Goal: Information Seeking & Learning: Learn about a topic

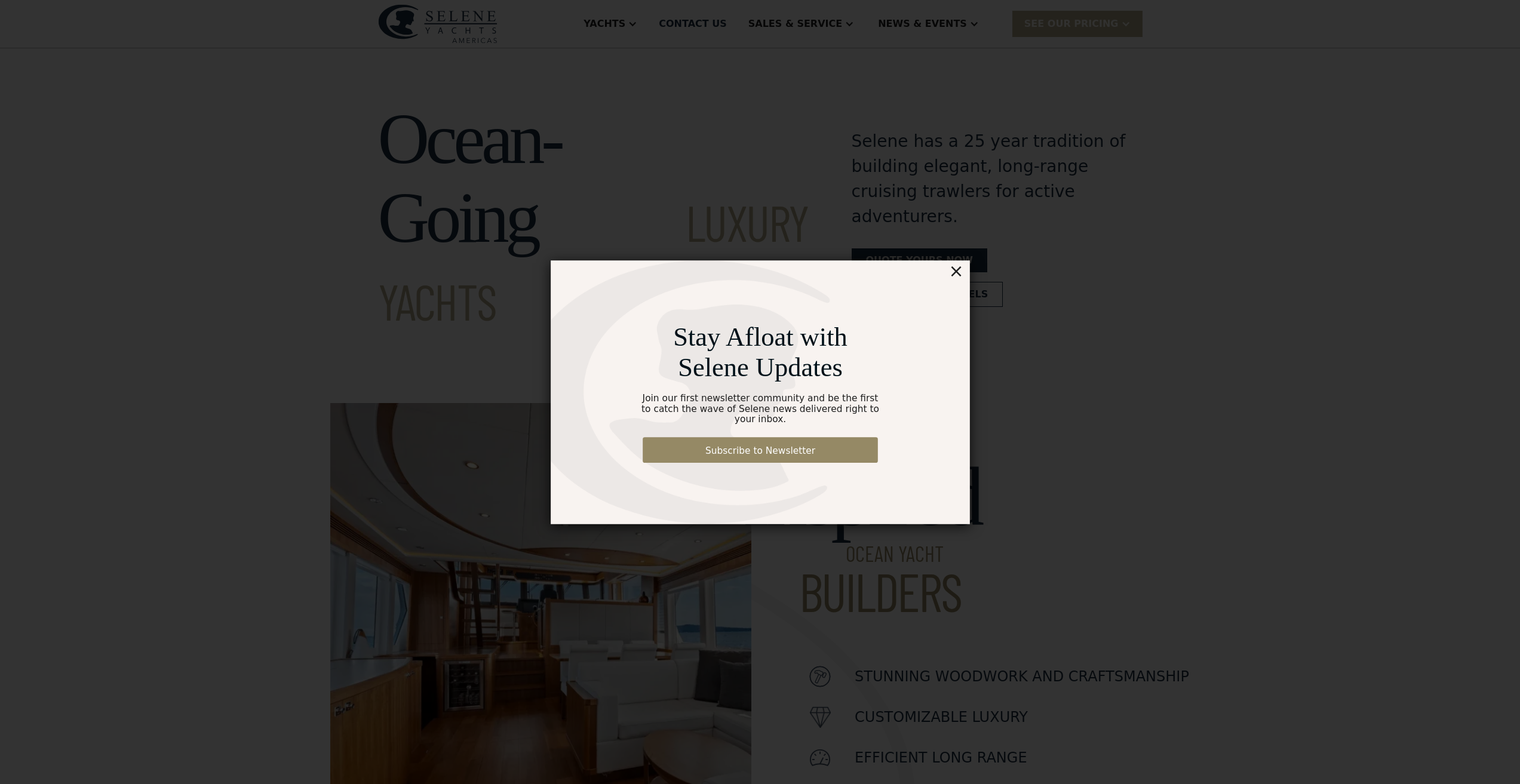
click at [989, 259] on div "×" at bounding box center [988, 249] width 17 height 24
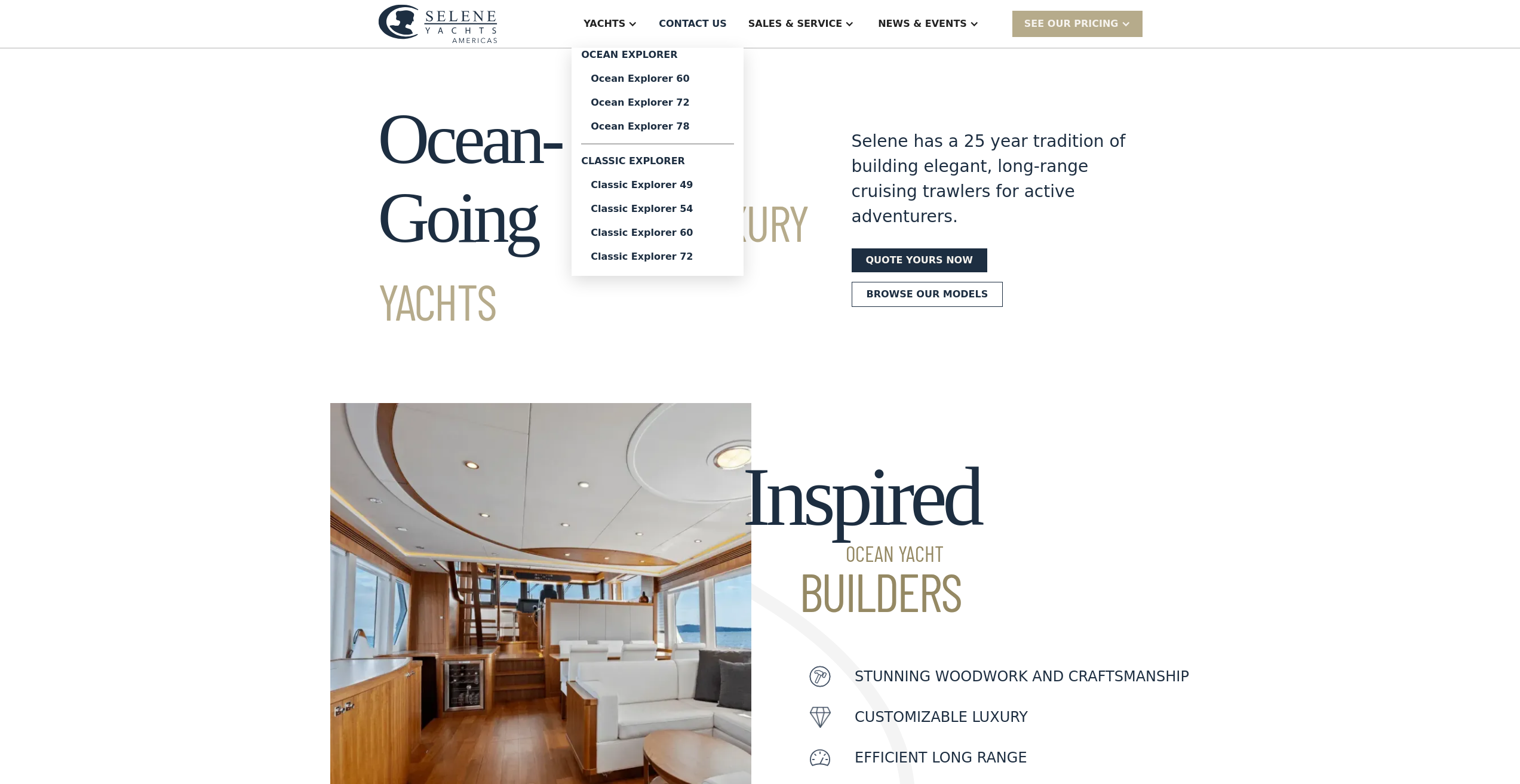
click at [625, 20] on div "Yachts" at bounding box center [605, 24] width 42 height 14
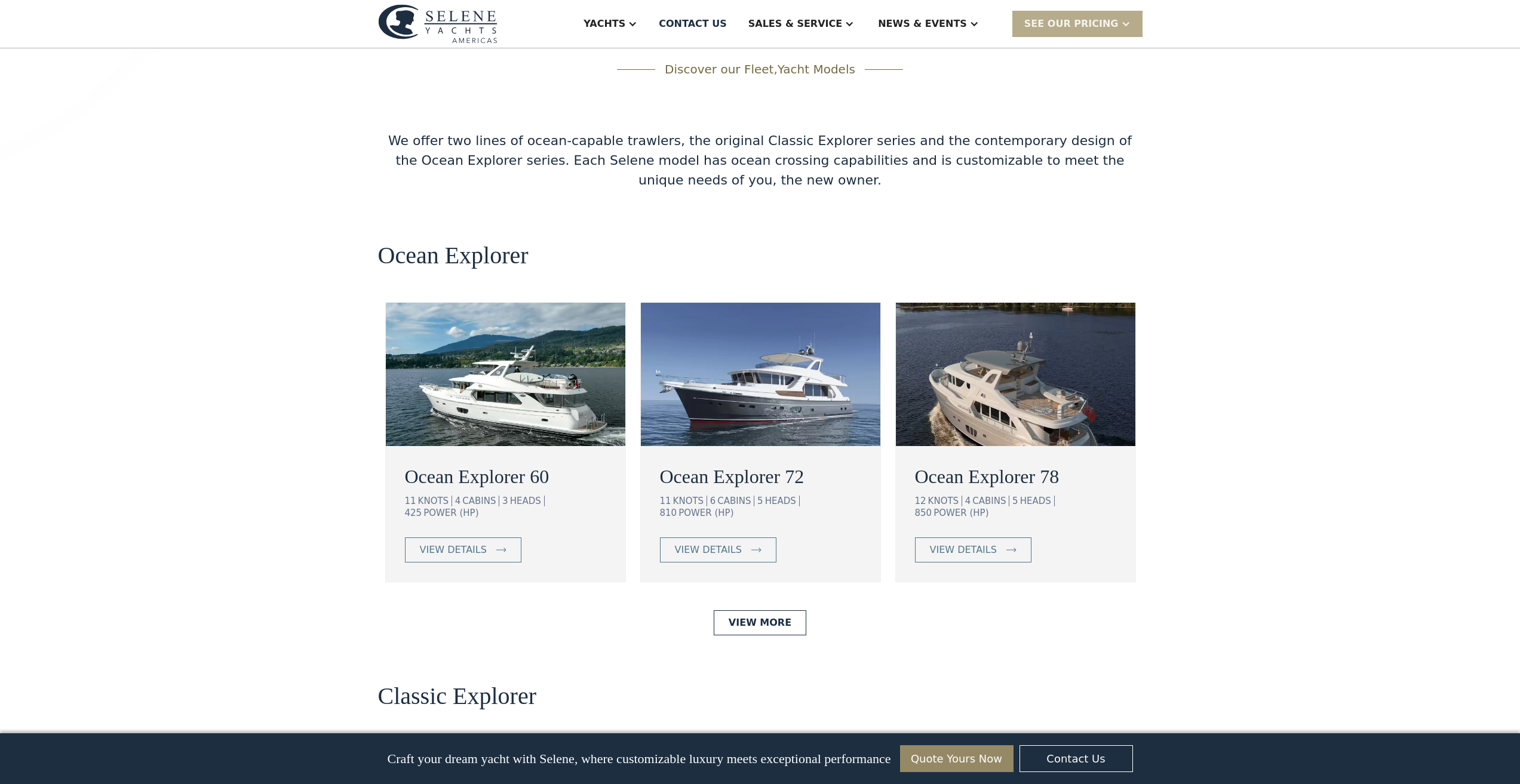
scroll to position [2150, 0]
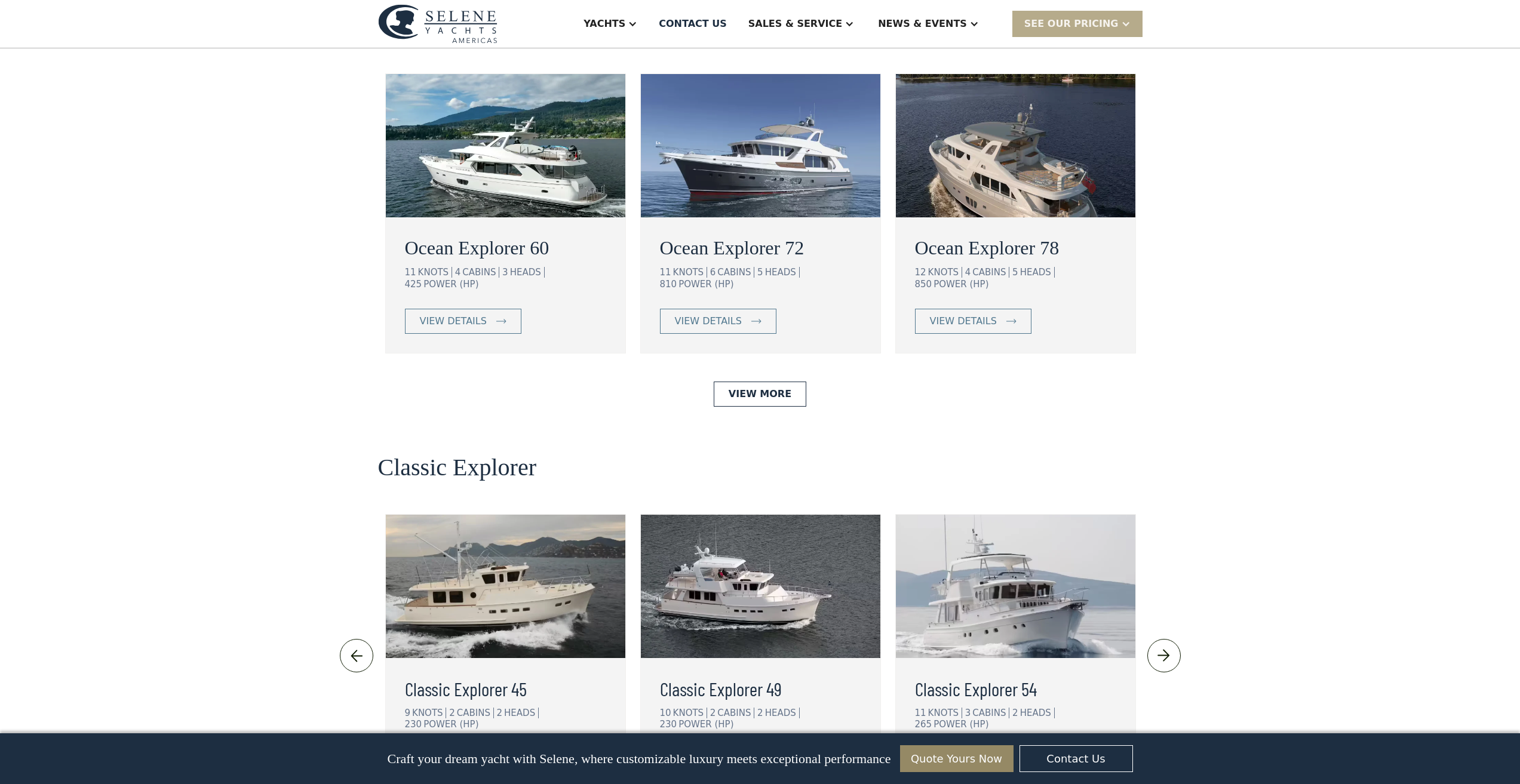
click at [1157, 646] on img at bounding box center [1163, 656] width 20 height 19
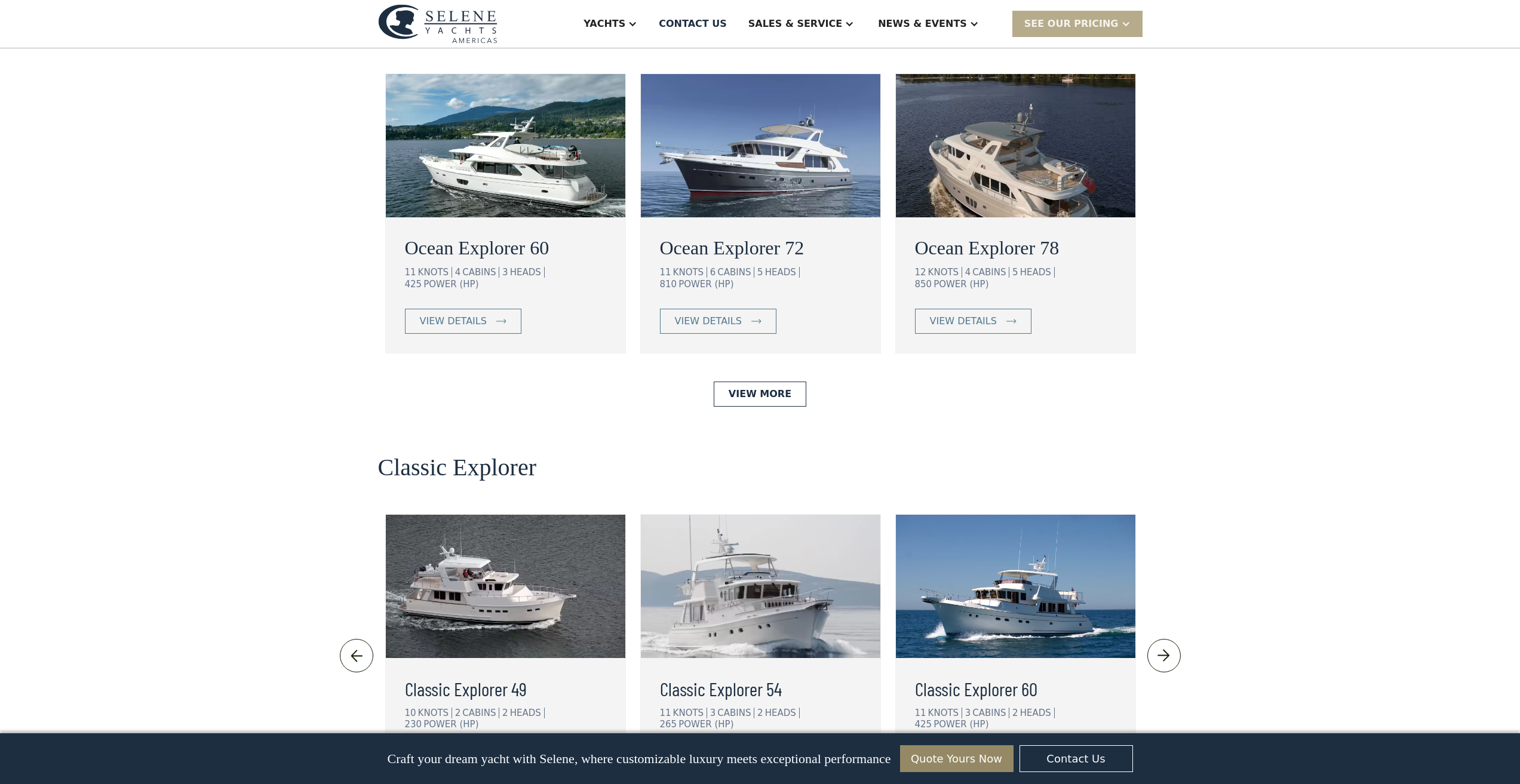
click at [1157, 646] on img at bounding box center [1163, 656] width 20 height 19
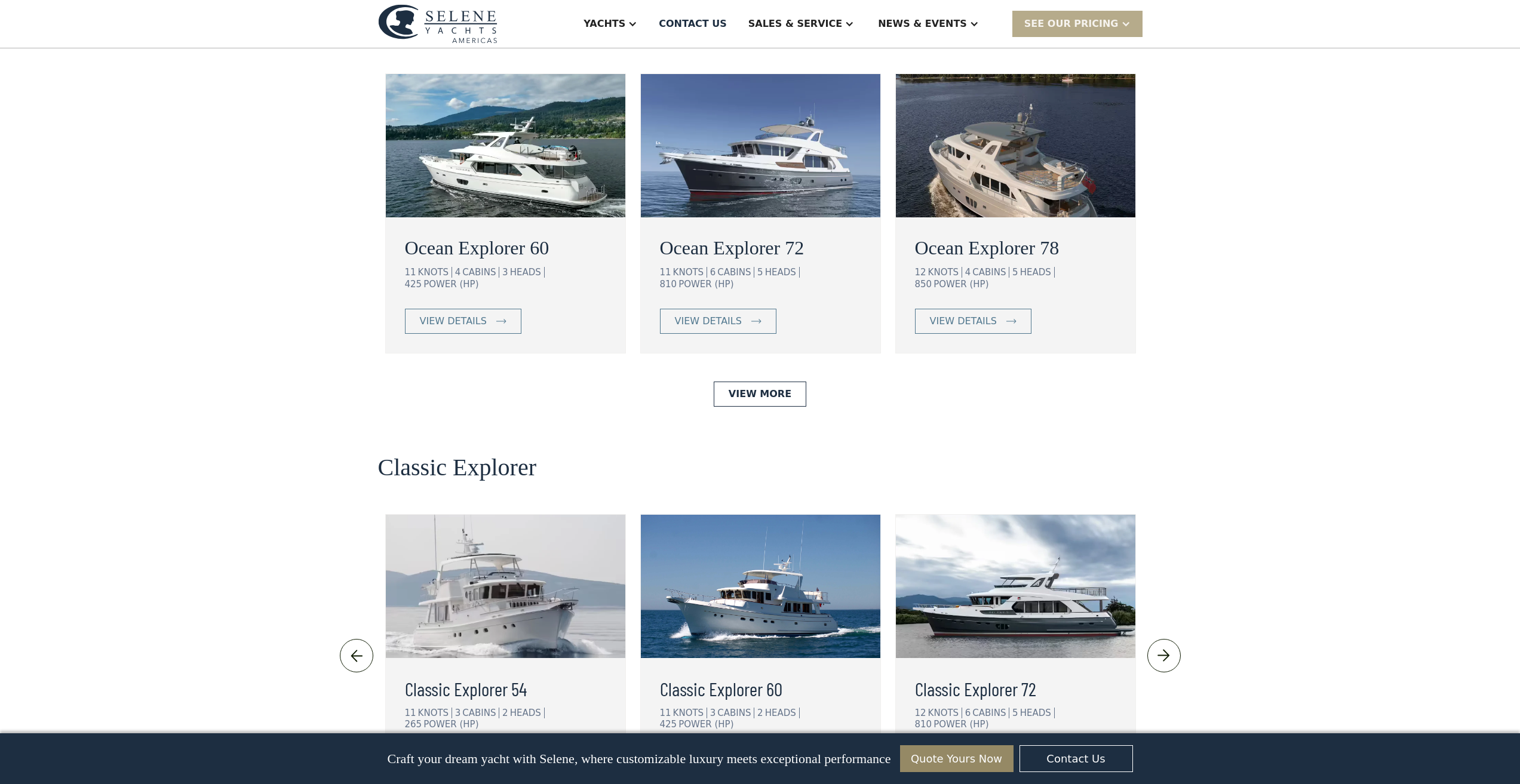
click at [1160, 639] on link at bounding box center [1163, 655] width 33 height 33
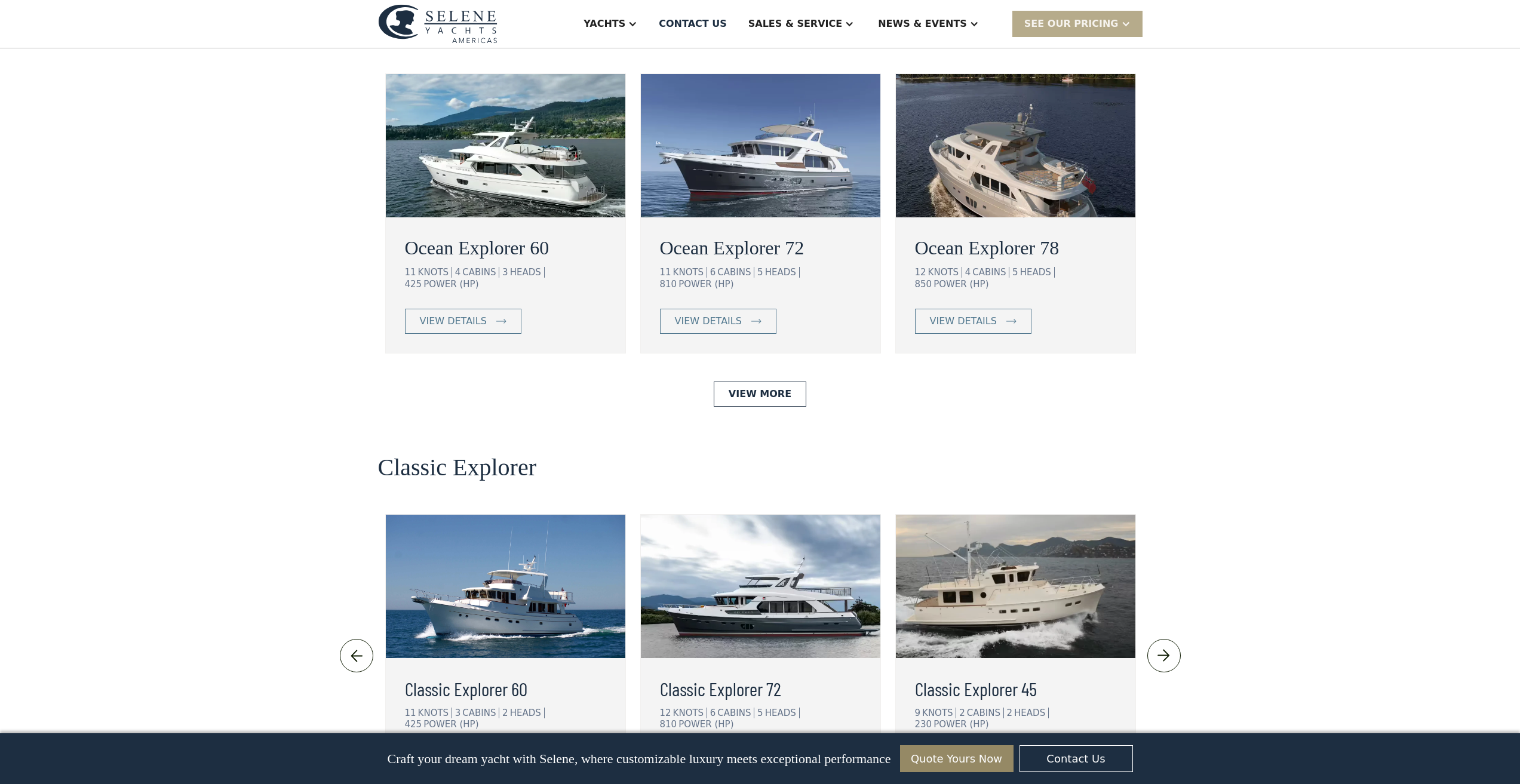
scroll to position [1791, 0]
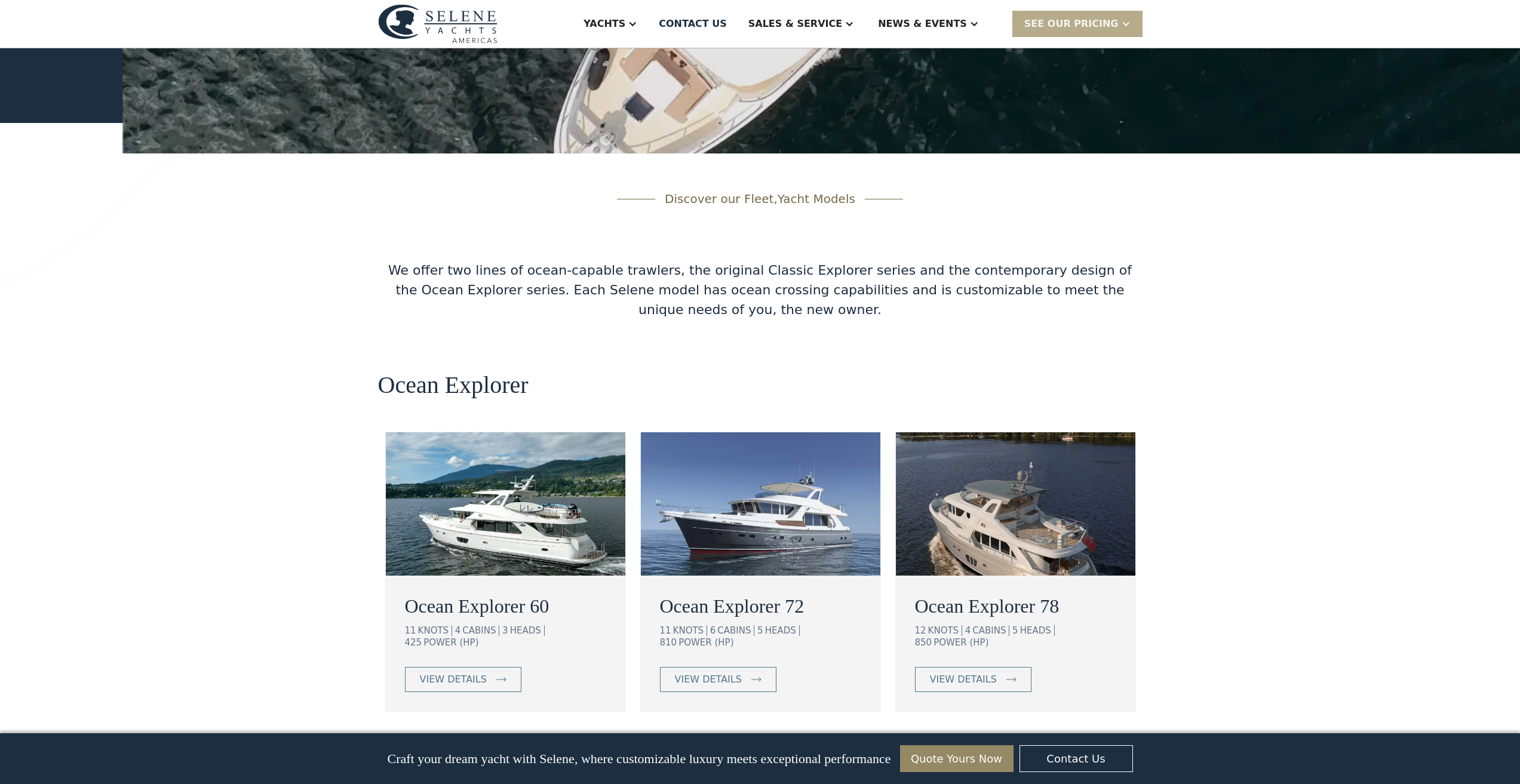
click at [1009, 433] on img at bounding box center [1015, 504] width 239 height 144
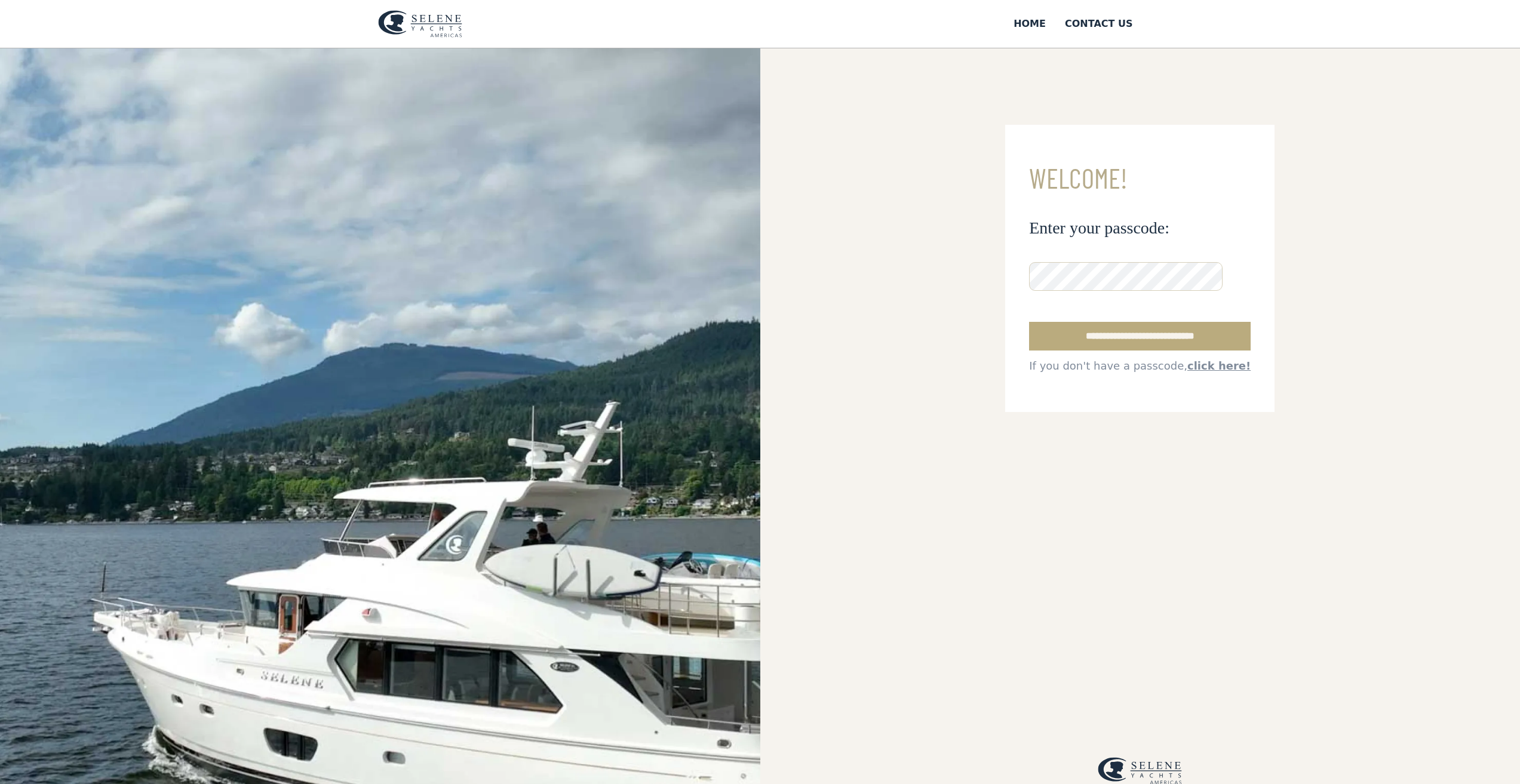
click at [1181, 324] on input "**********" at bounding box center [1139, 336] width 222 height 28
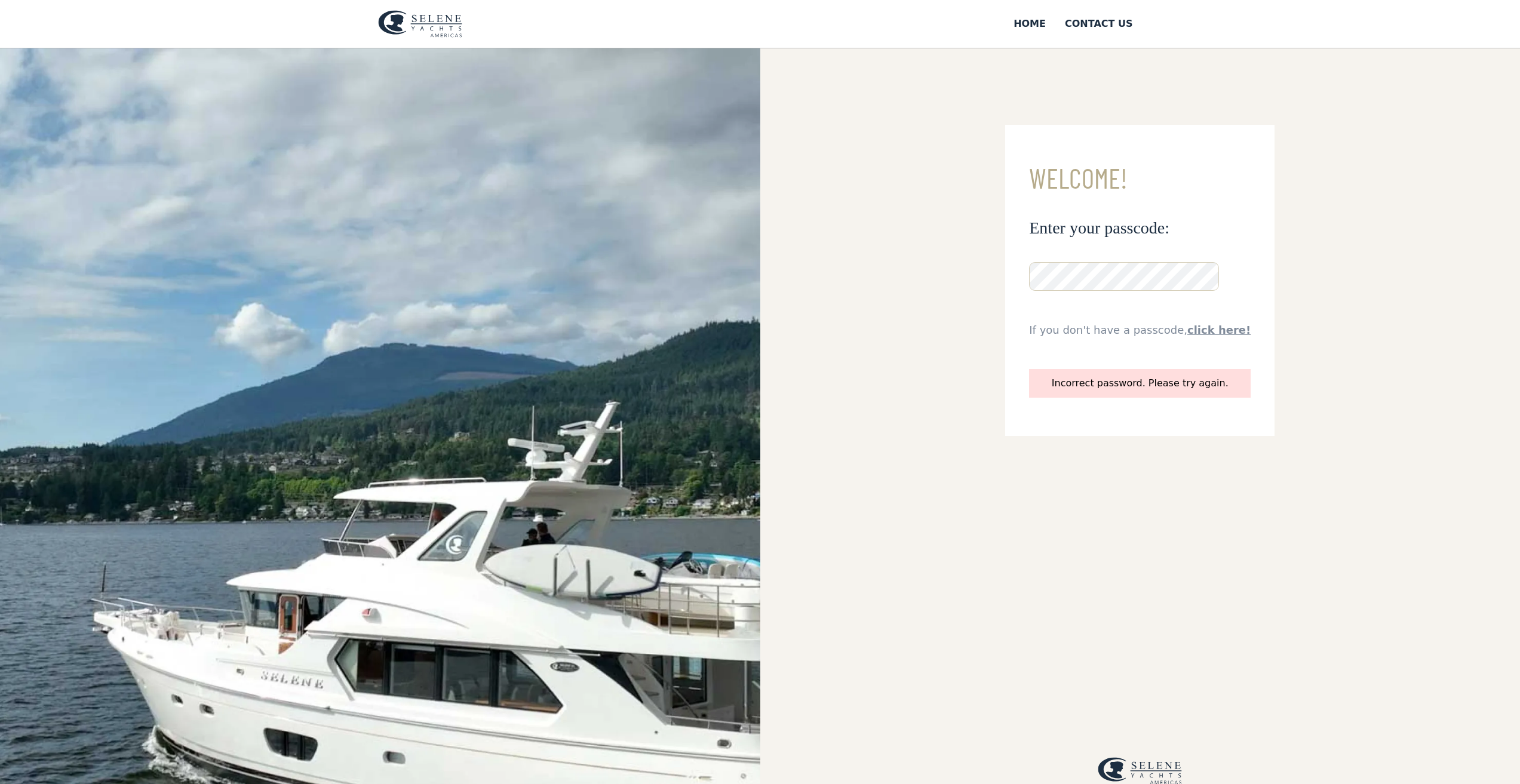
click at [1237, 329] on form "**********" at bounding box center [1139, 280] width 269 height 311
click at [1221, 329] on link "click here!" at bounding box center [1219, 330] width 63 height 12
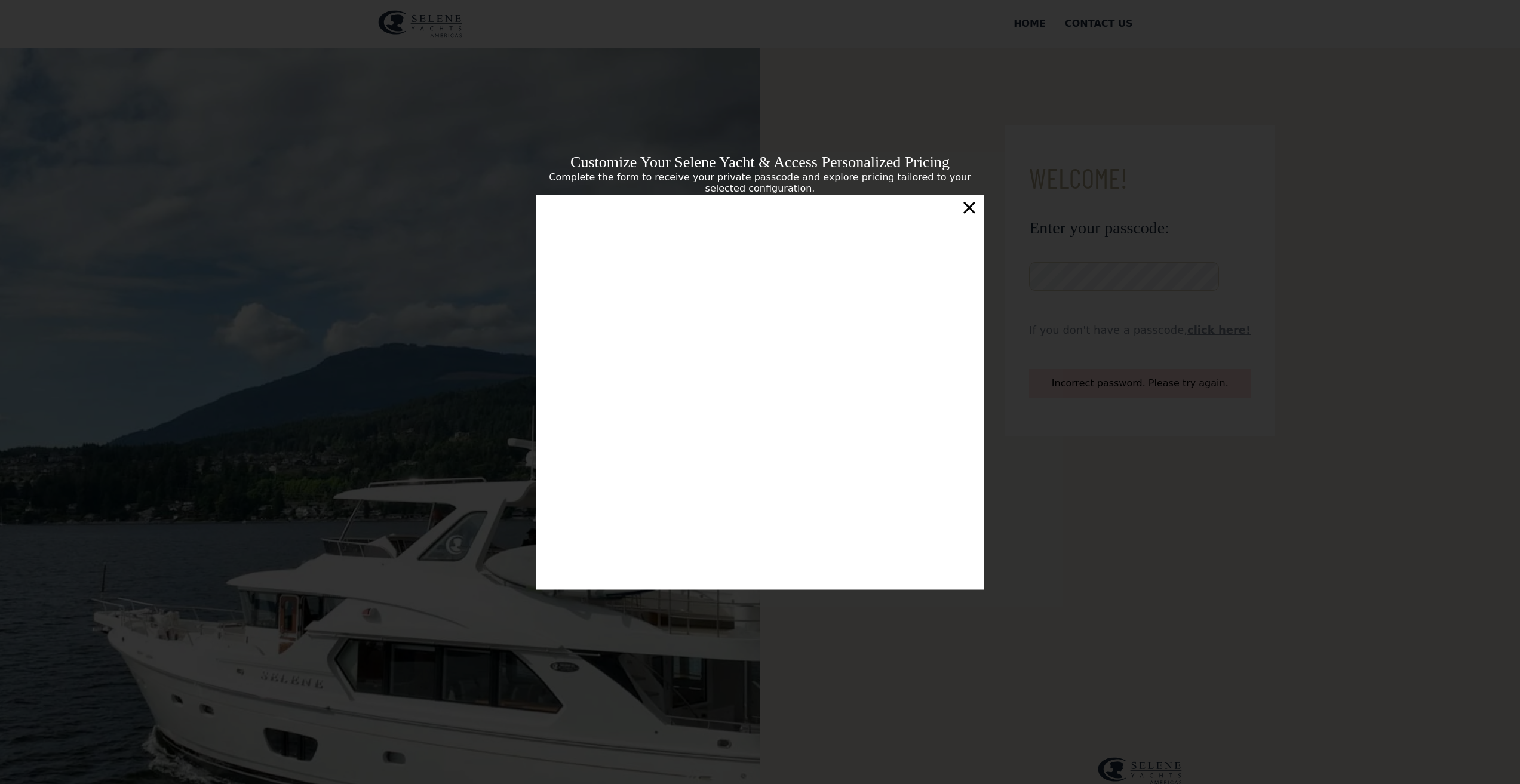
scroll to position [4, 0]
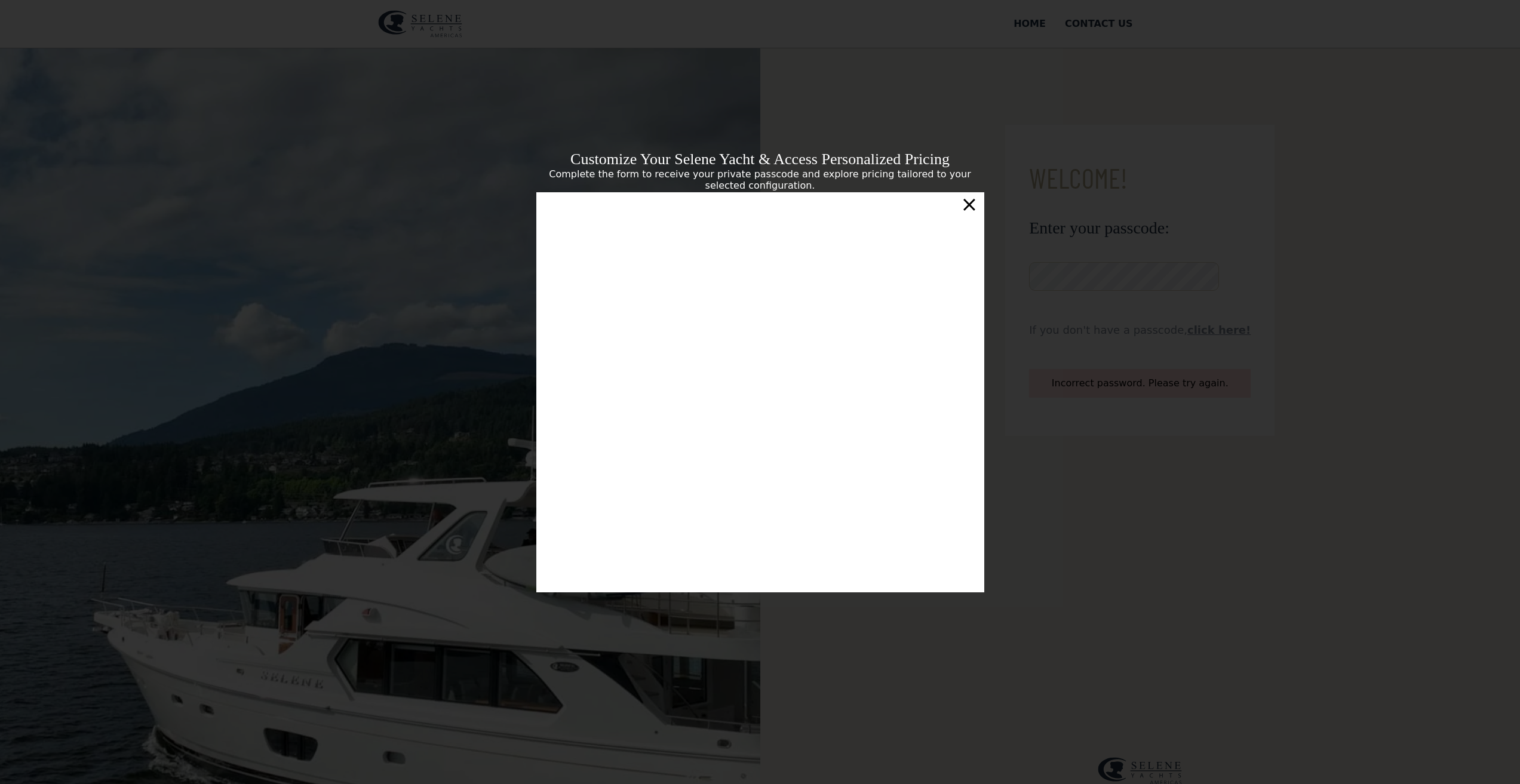
click at [971, 207] on div "×" at bounding box center [968, 204] width 17 height 24
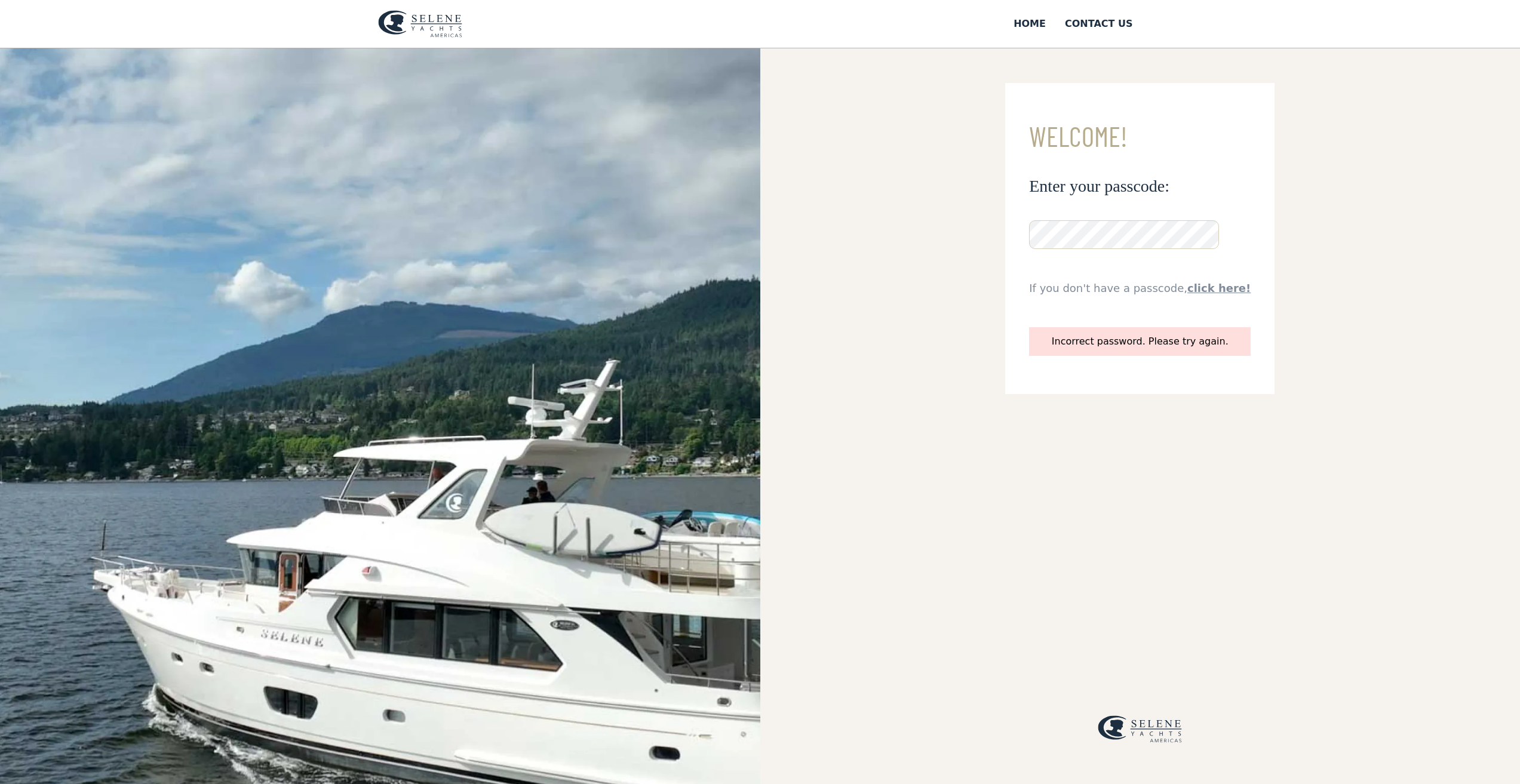
scroll to position [0, 0]
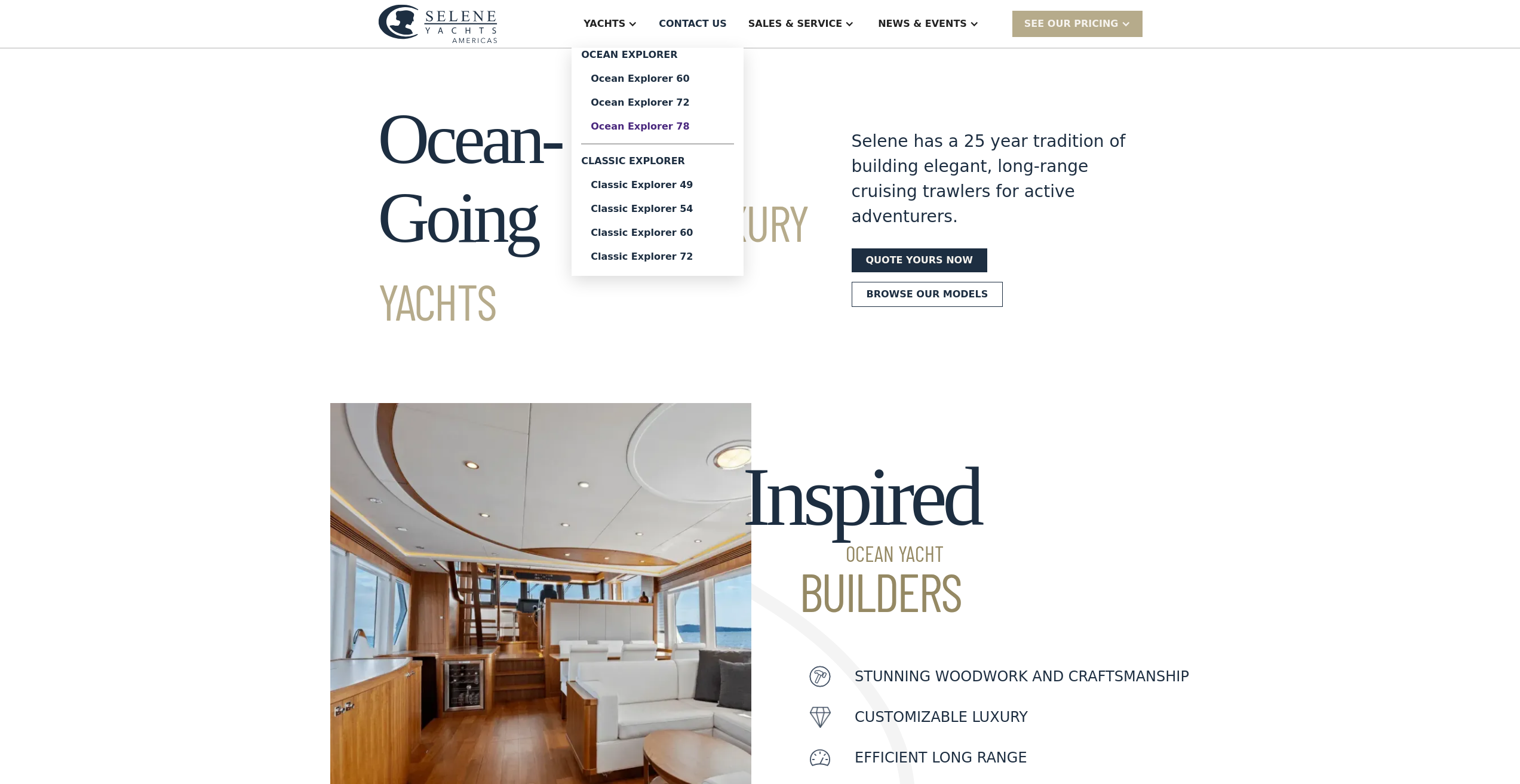
click at [689, 129] on div "Ocean Explorer 78" at bounding box center [658, 127] width 134 height 9
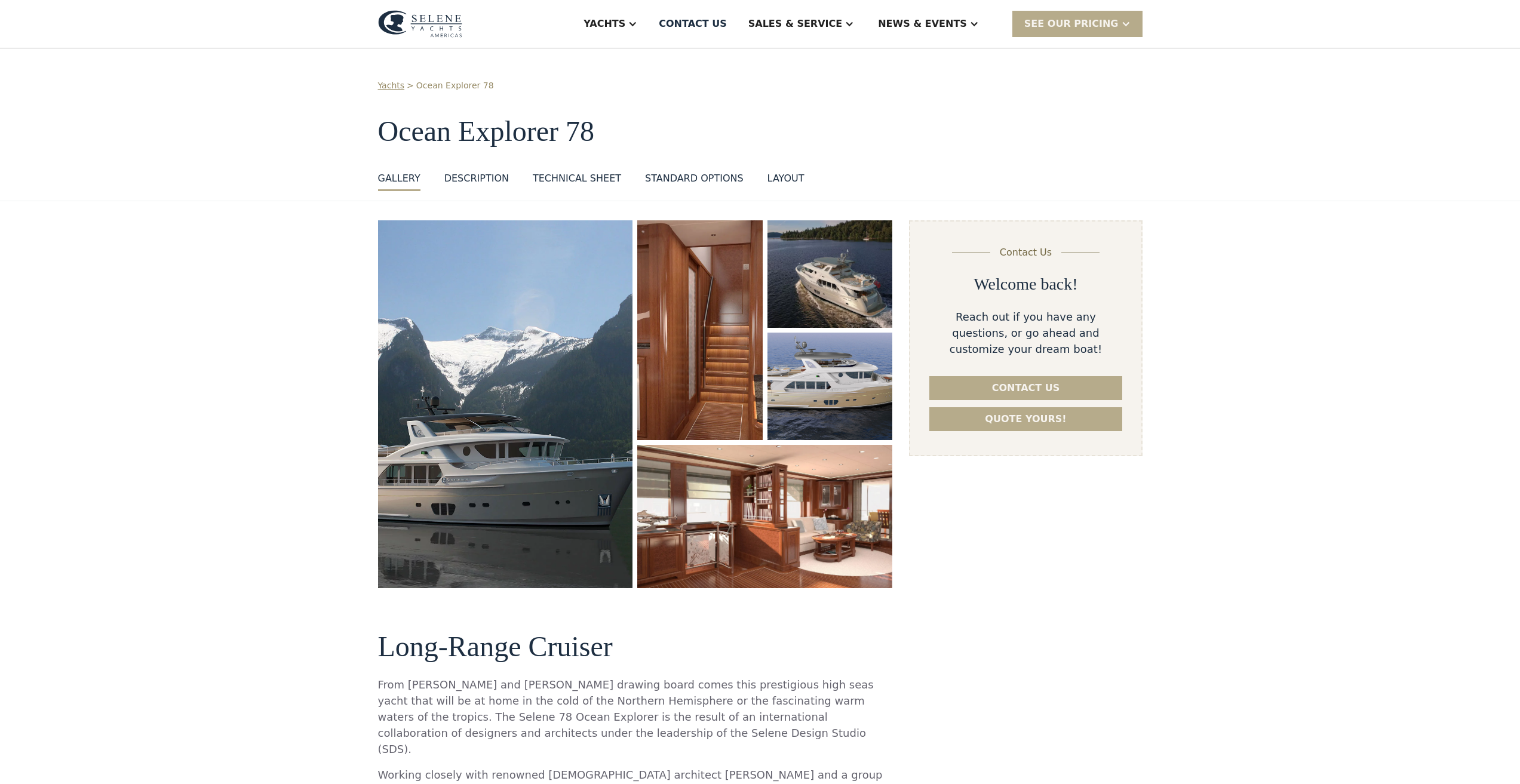
click at [710, 308] on img "open lightbox" at bounding box center [699, 330] width 125 height 220
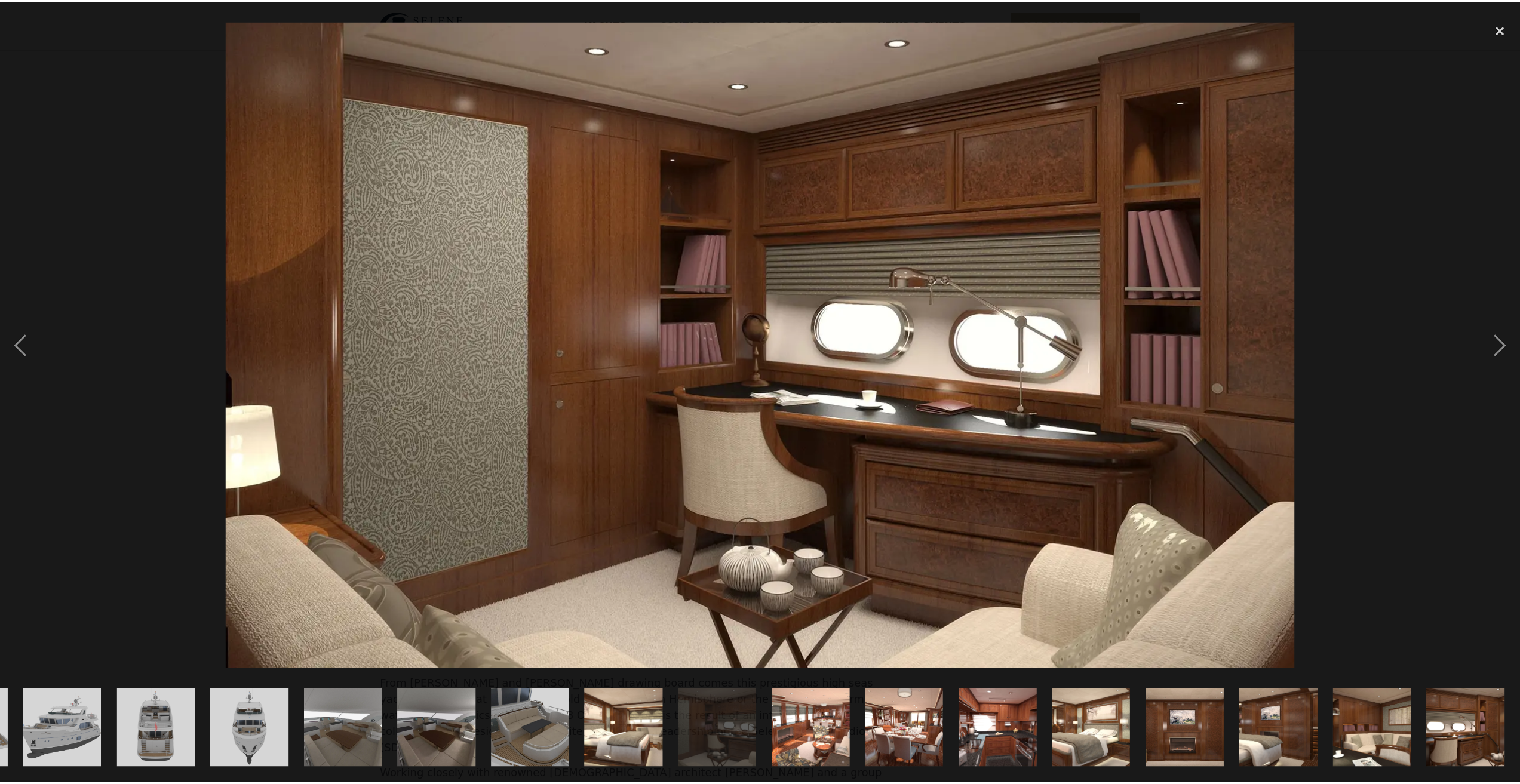
scroll to position [0, 839]
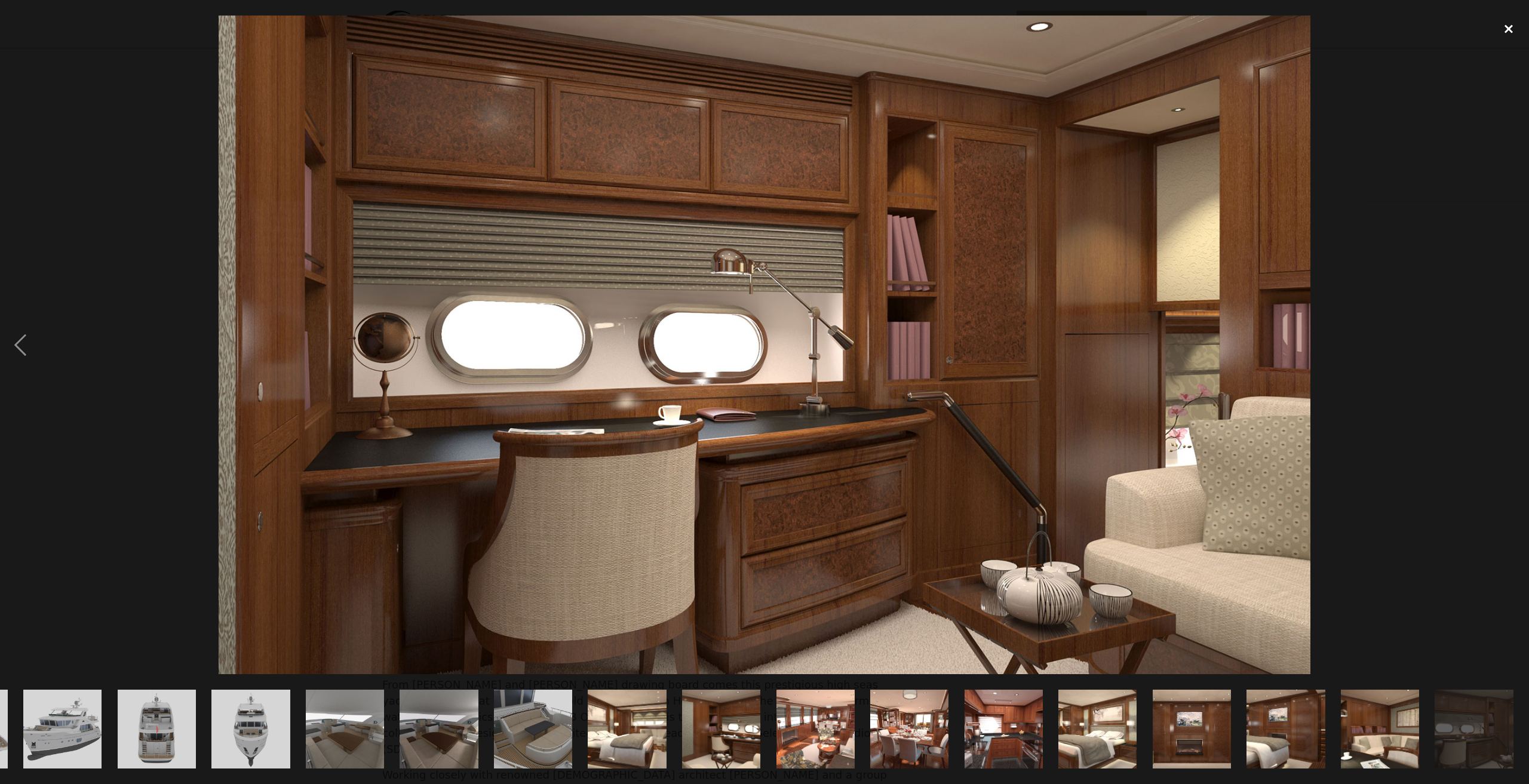
click at [1512, 28] on div "close lightbox" at bounding box center [1508, 28] width 41 height 26
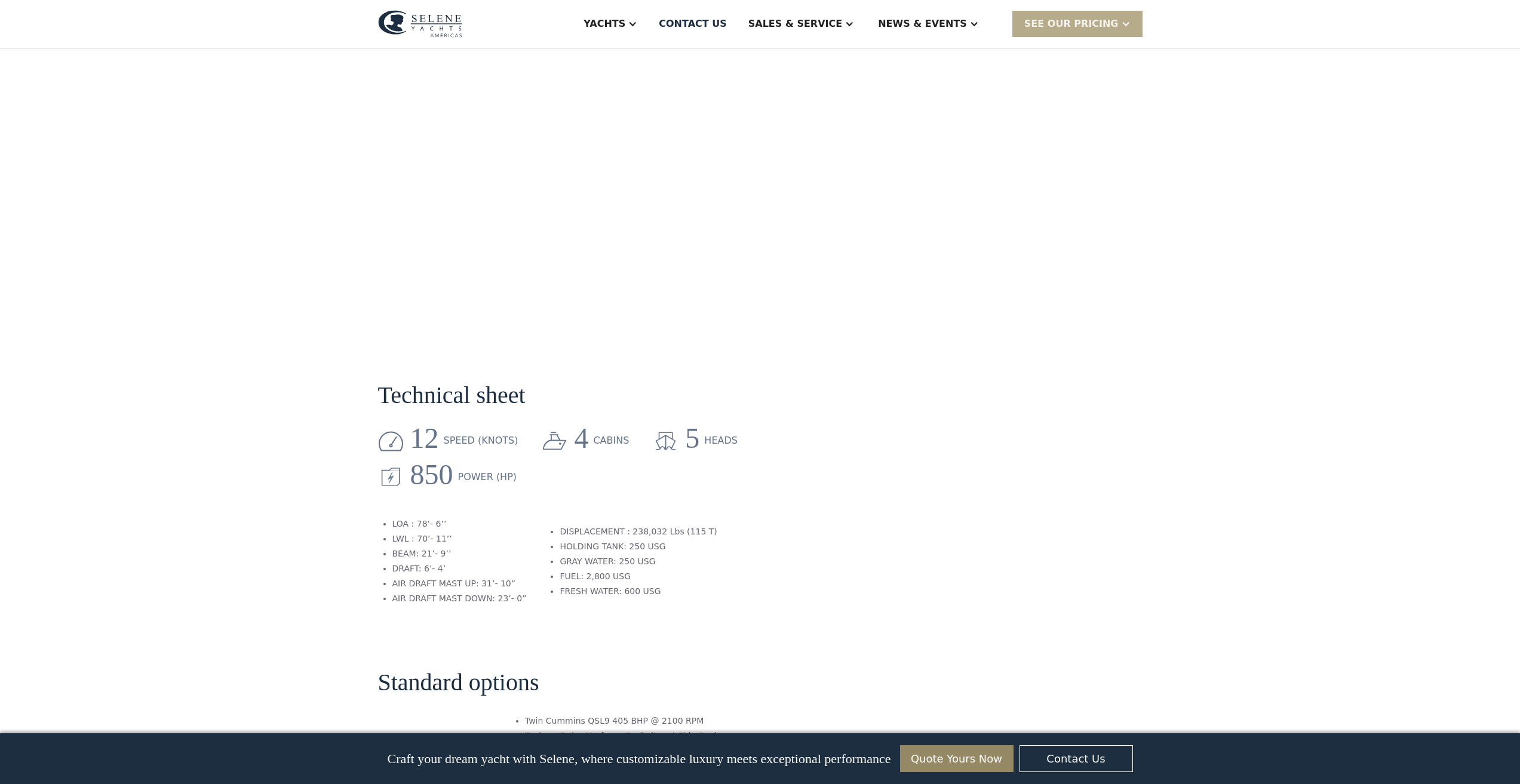
scroll to position [1075, 0]
